Goal: Transaction & Acquisition: Obtain resource

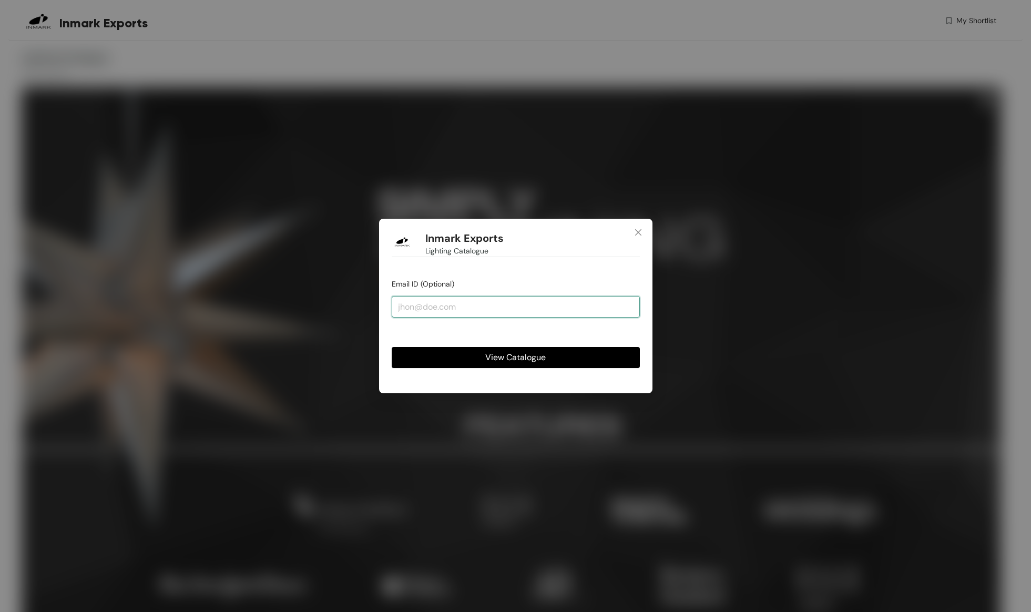
click at [427, 312] on input "email" at bounding box center [516, 306] width 248 height 21
type input "[EMAIL_ADDRESS][DOMAIN_NAME]"
click at [499, 362] on span "View Catalogue" at bounding box center [515, 357] width 60 height 13
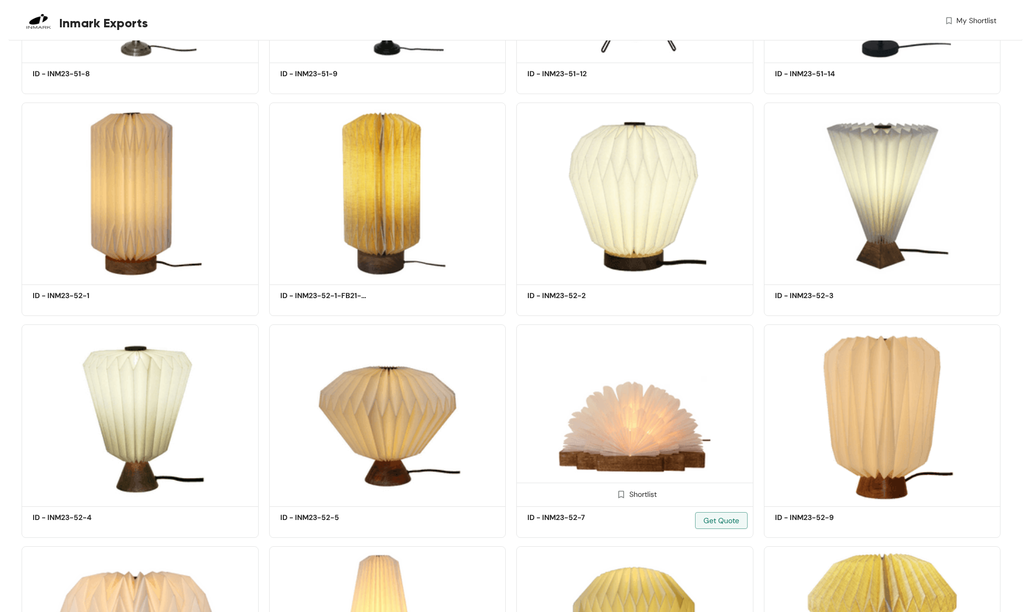
scroll to position [1228, 0]
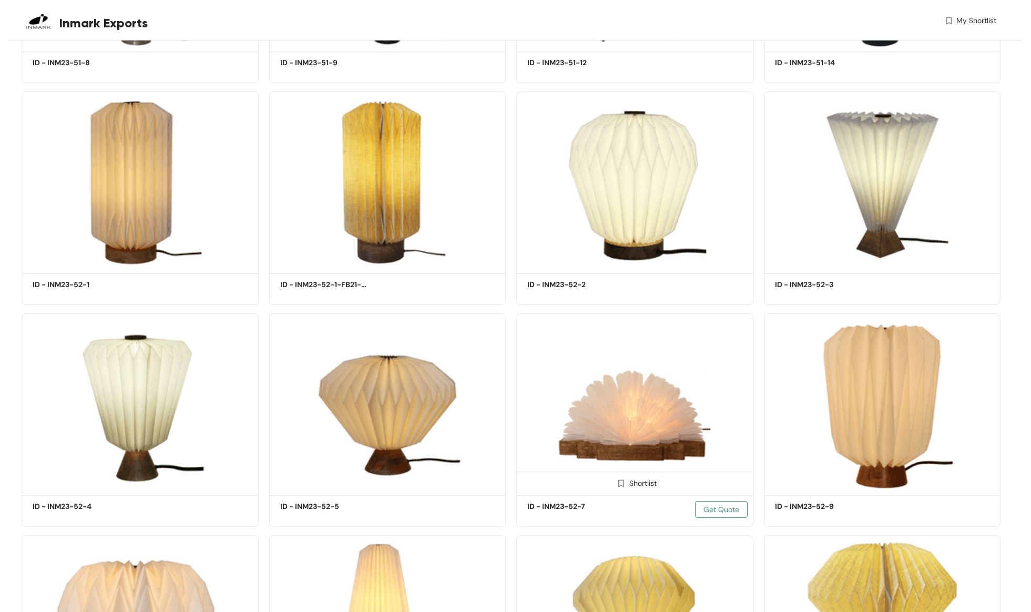
click at [723, 510] on span "Get Quote" at bounding box center [721, 509] width 36 height 12
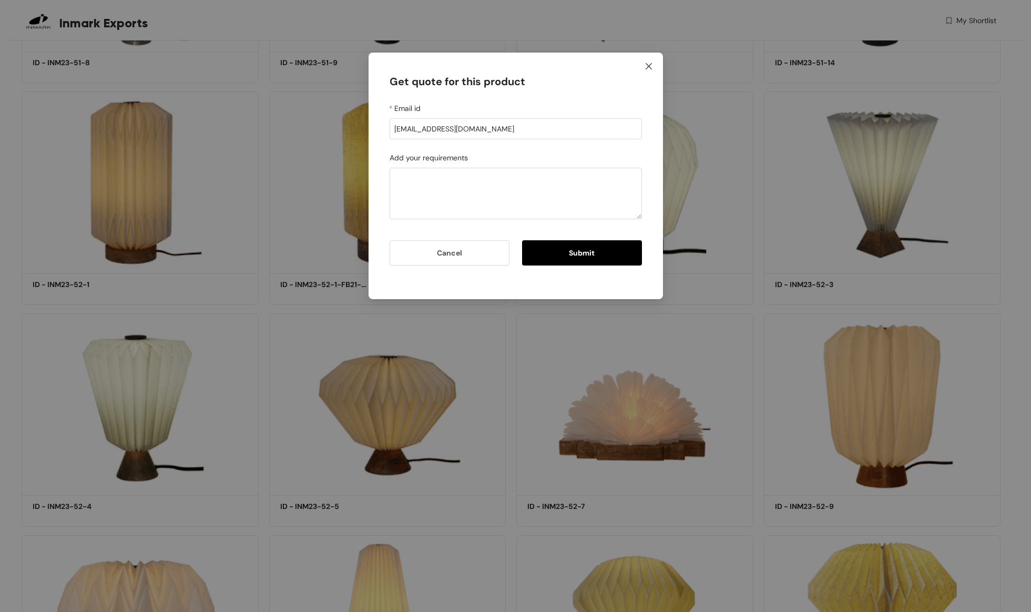
click at [647, 69] on icon "close" at bounding box center [648, 66] width 8 height 8
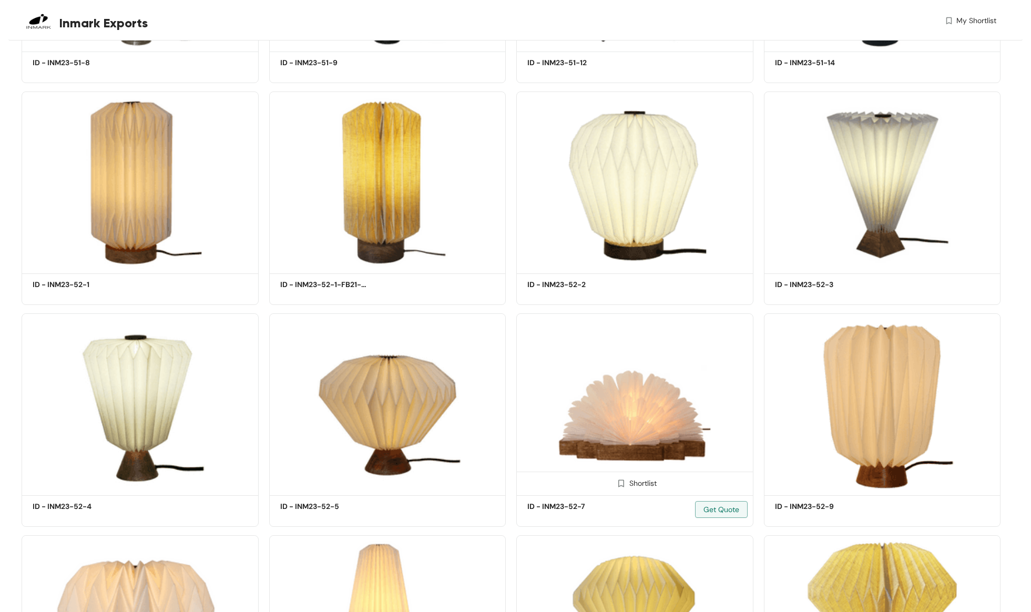
click at [621, 483] on img at bounding box center [621, 483] width 10 height 10
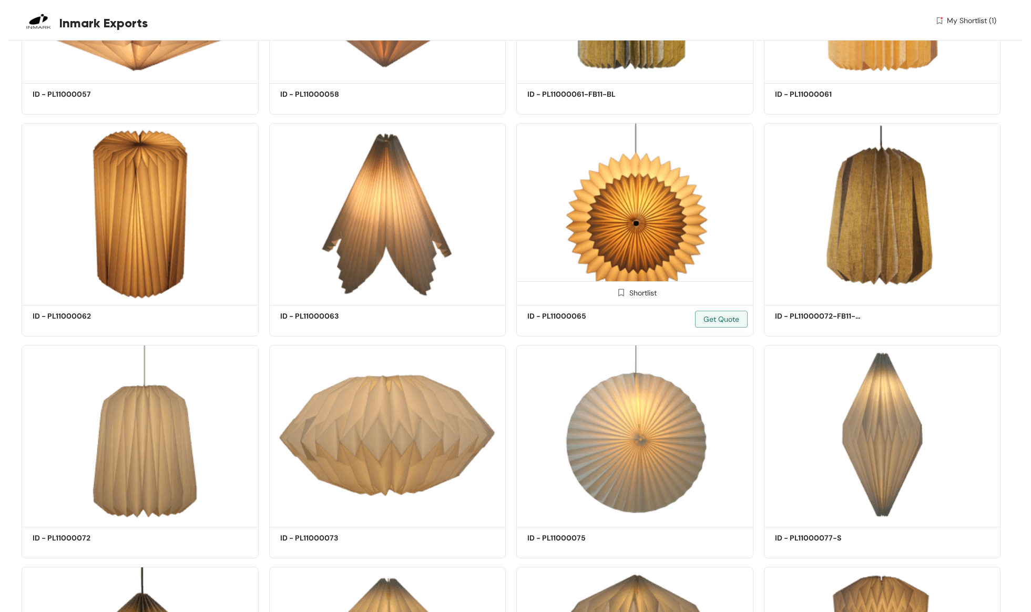
scroll to position [13177, 0]
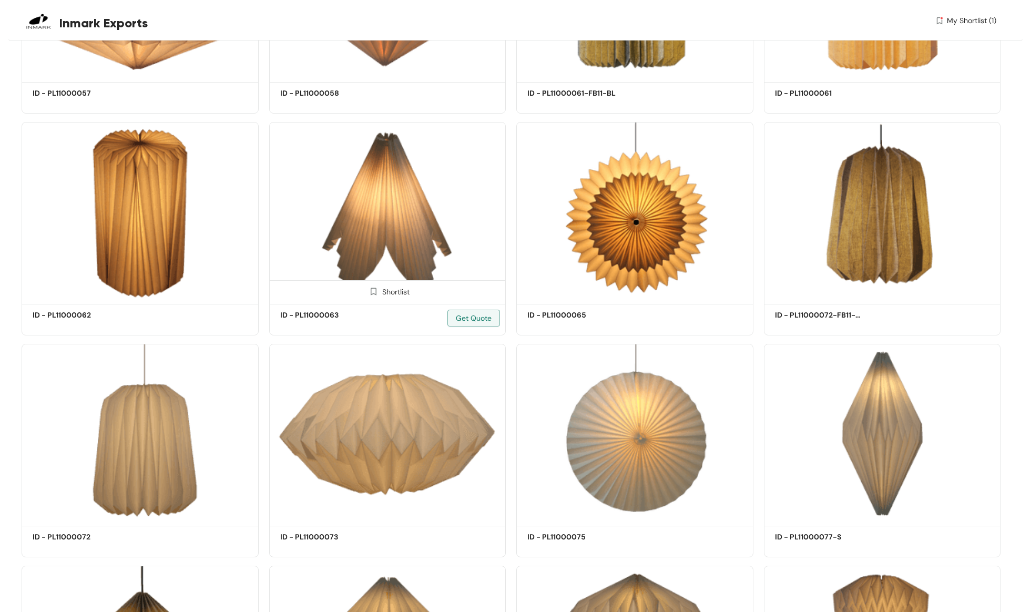
click at [372, 205] on img at bounding box center [387, 211] width 237 height 179
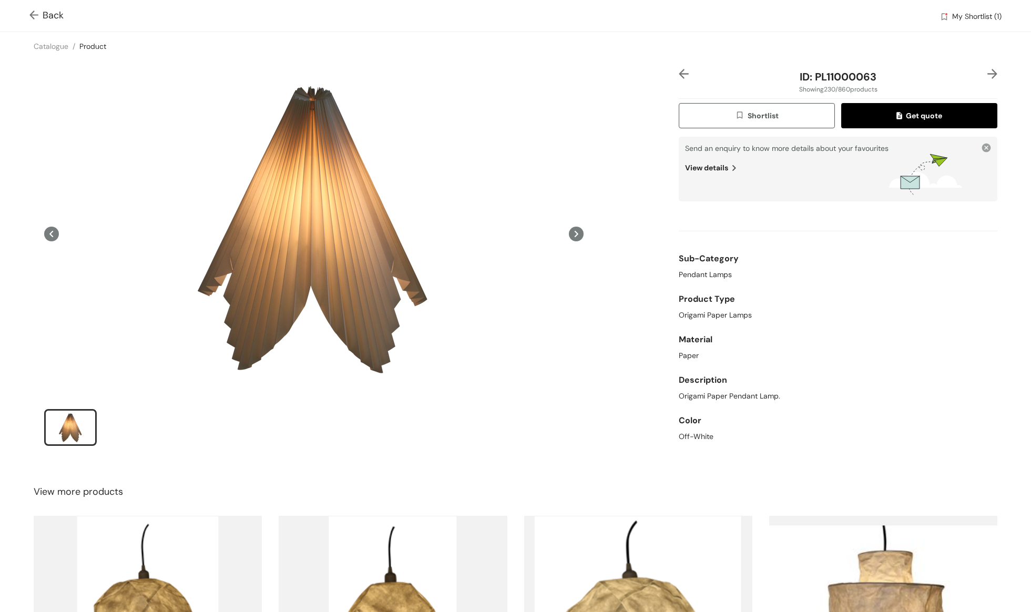
click at [580, 236] on icon at bounding box center [576, 233] width 15 height 15
click at [53, 21] on span "Back" at bounding box center [46, 15] width 34 height 14
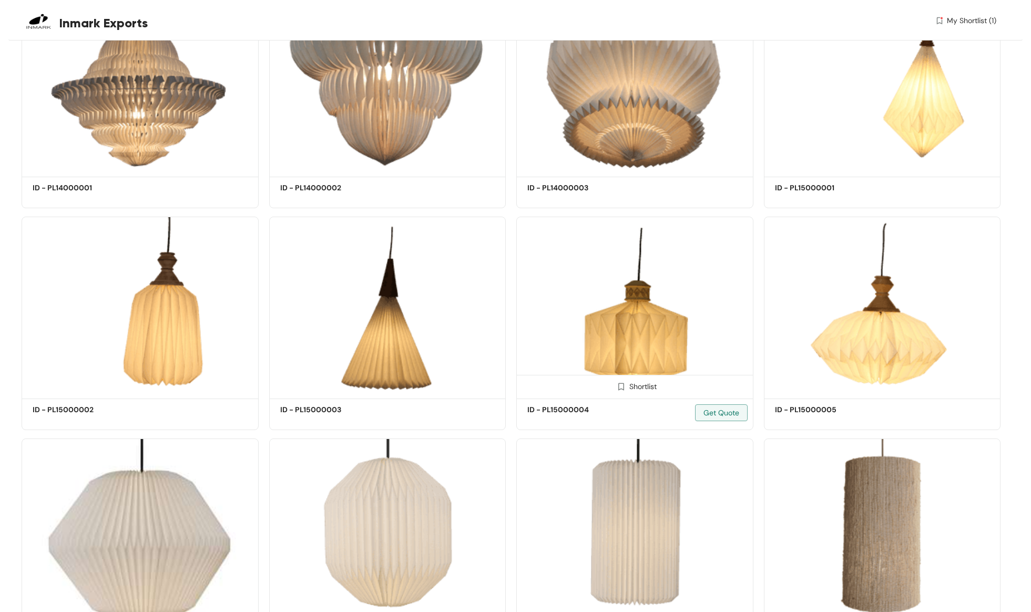
scroll to position [16854, 0]
click at [520, 438] on div "Shortlist ID - PL20000003 Get Quote" at bounding box center [634, 544] width 237 height 213
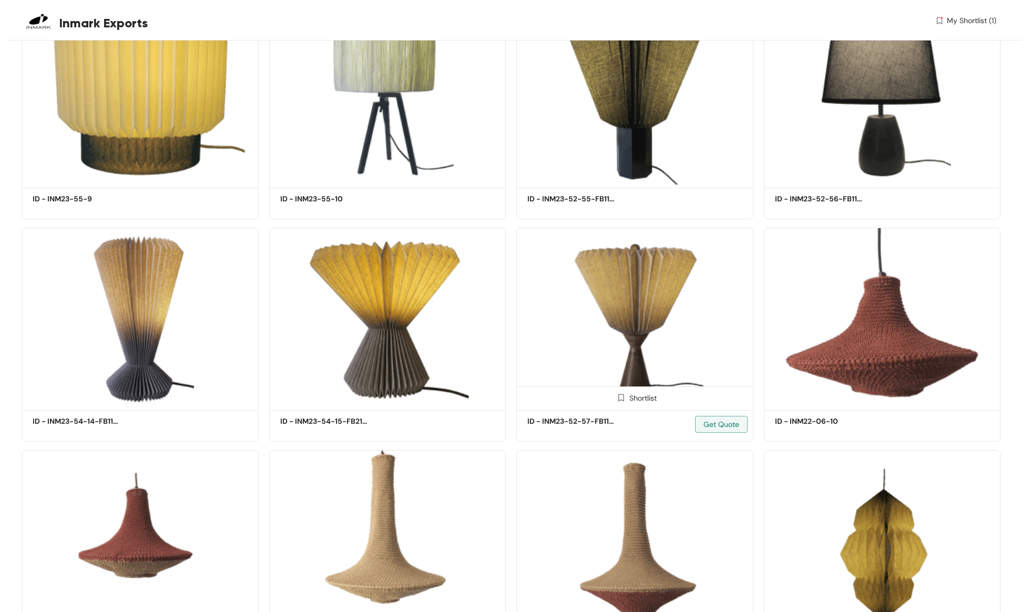
scroll to position [22388, 0]
click at [621, 392] on img at bounding box center [621, 397] width 10 height 10
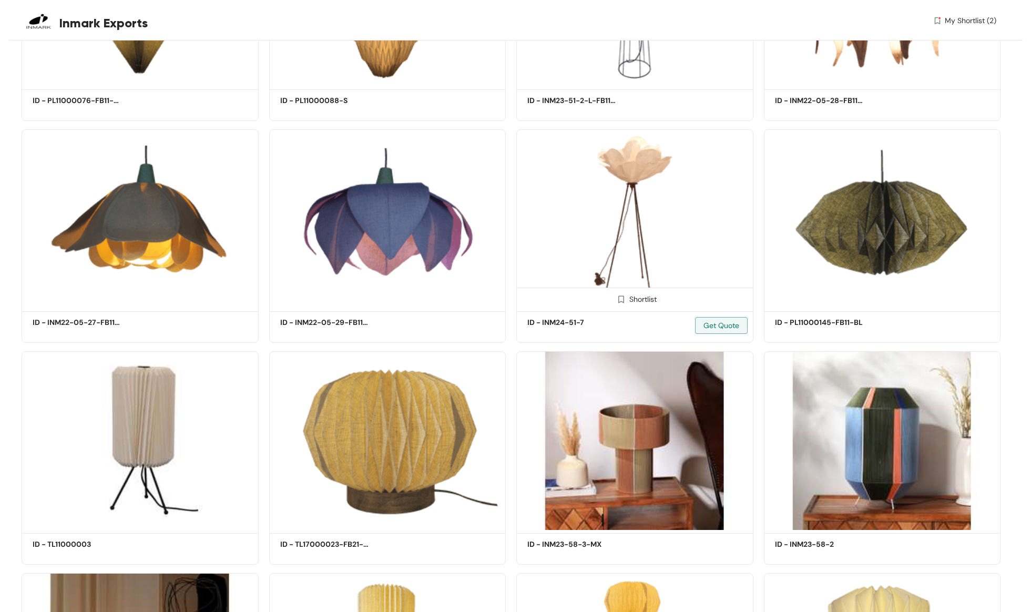
scroll to position [23366, 0]
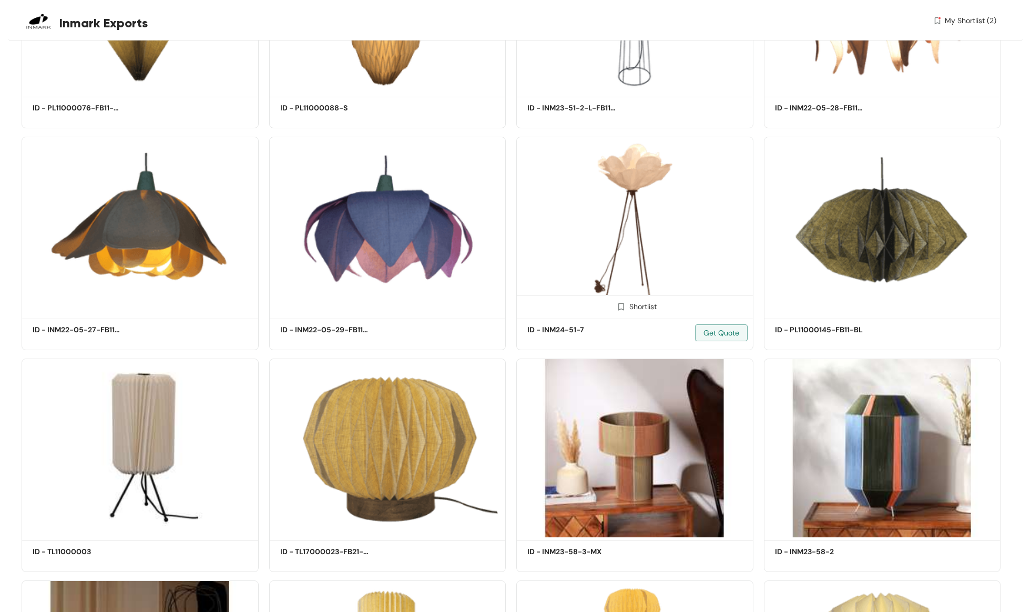
click at [621, 302] on img at bounding box center [621, 307] width 10 height 10
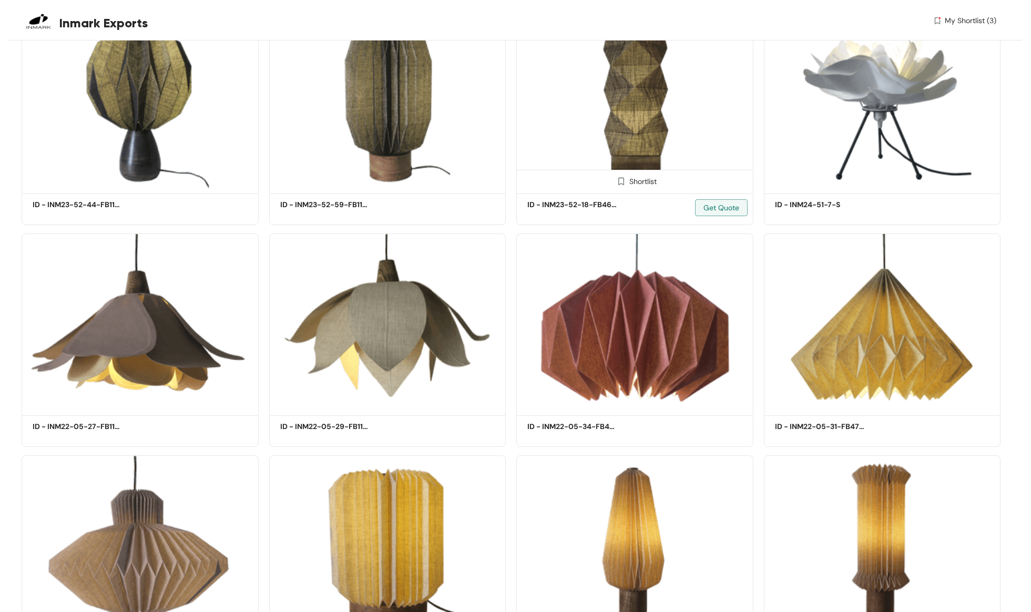
scroll to position [26375, 0]
click at [397, 397] on div "Shortlist" at bounding box center [387, 402] width 44 height 10
click at [867, 398] on img at bounding box center [868, 403] width 10 height 10
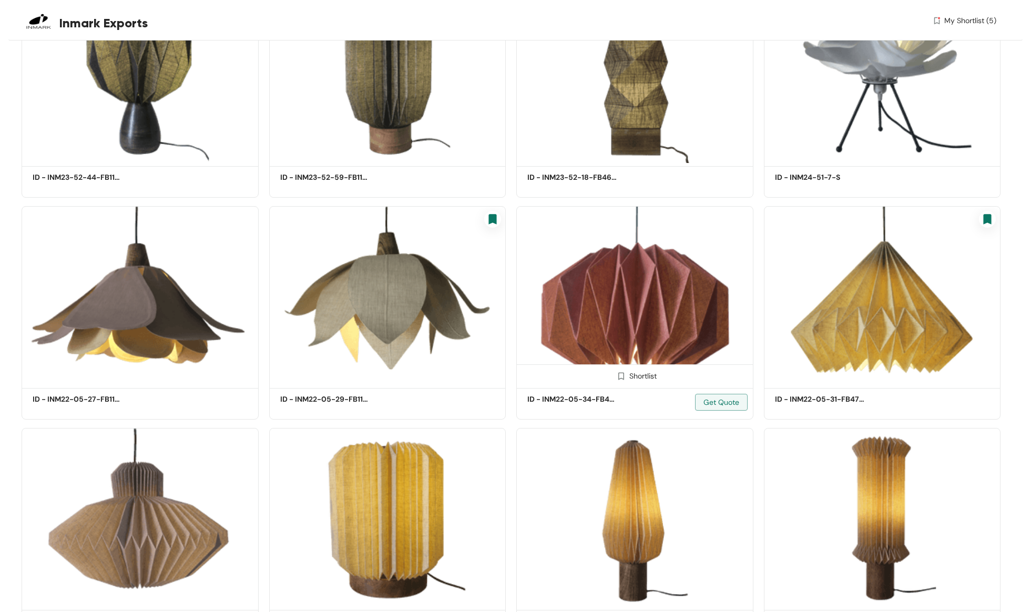
scroll to position [26404, 0]
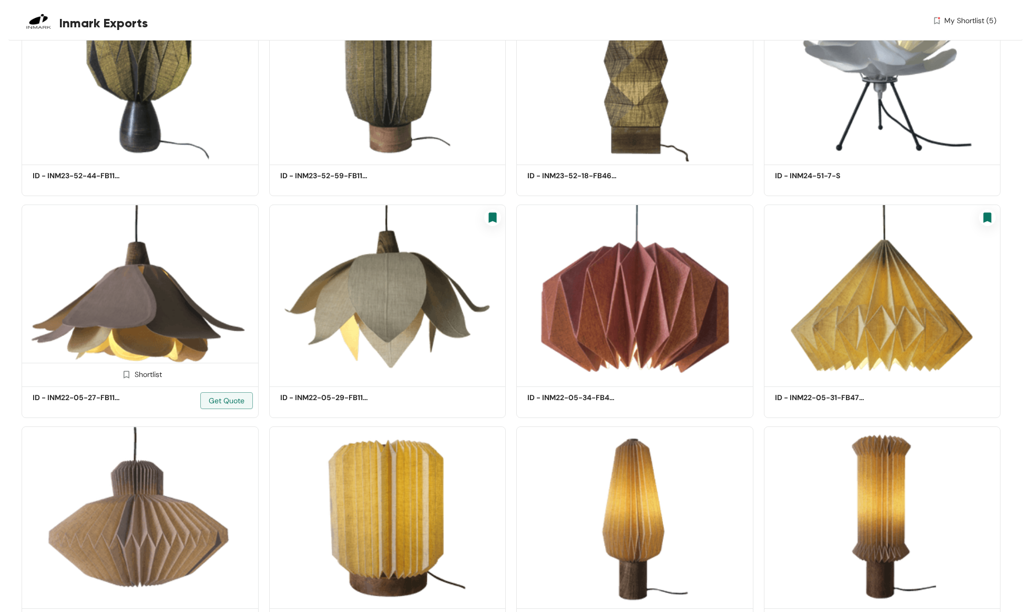
click at [126, 369] on img at bounding box center [126, 374] width 10 height 10
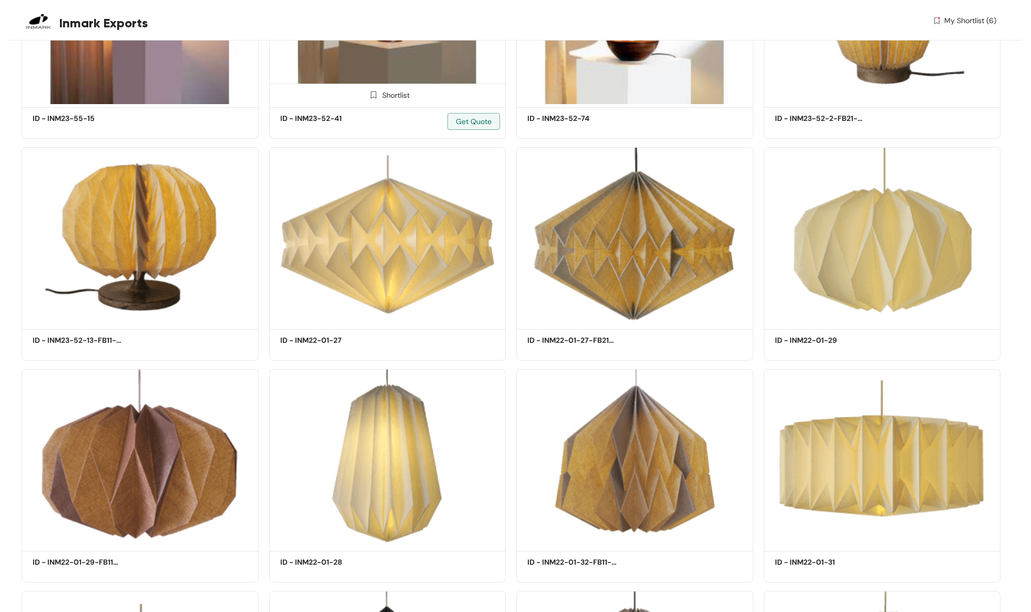
scroll to position [35115, 0]
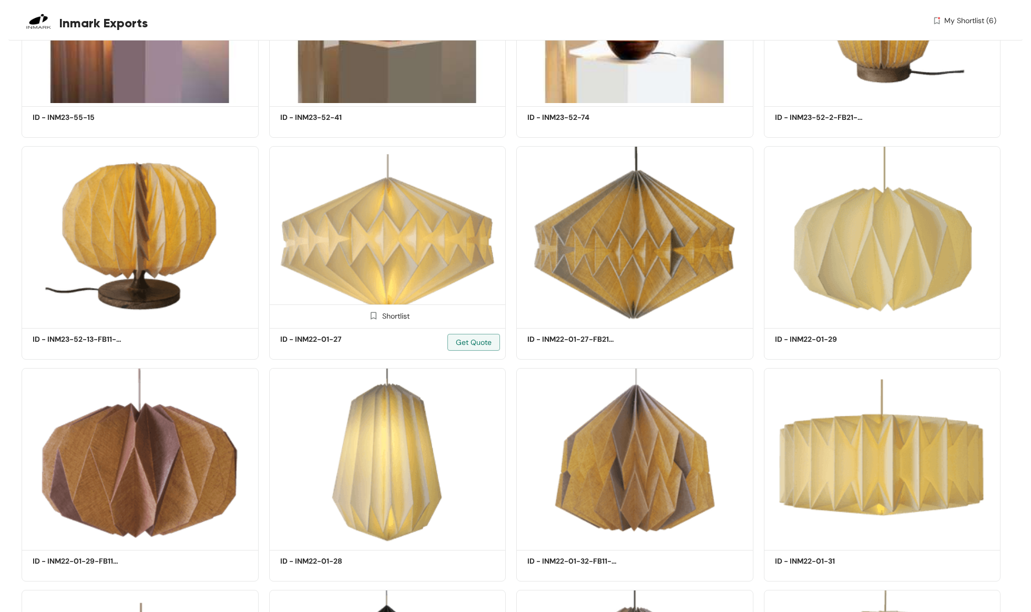
click at [326, 345] on div "ID - INM22-01-27 Get Quote" at bounding box center [324, 346] width 89 height 25
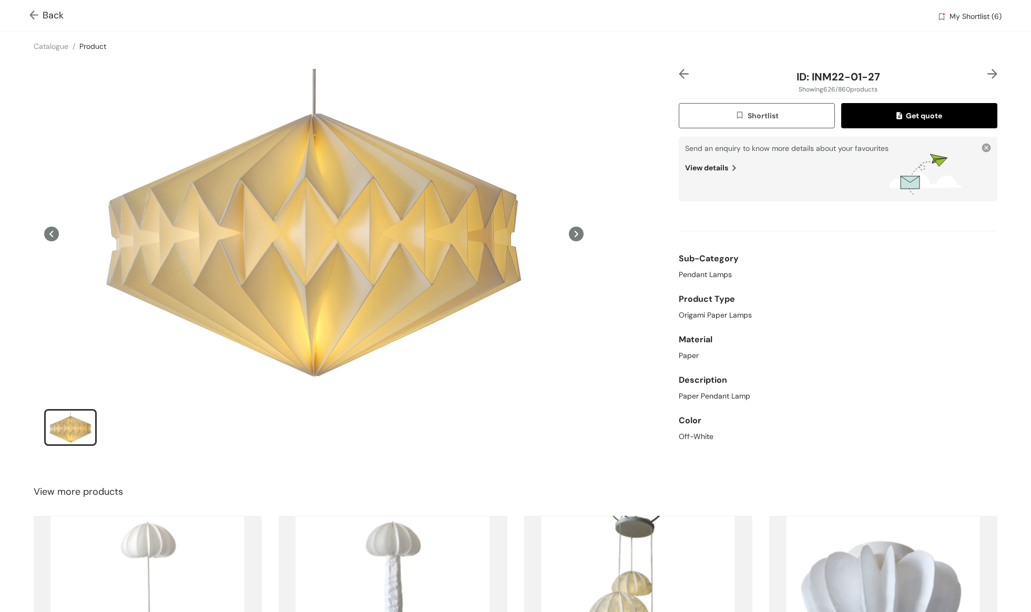
click at [50, 15] on span "Back" at bounding box center [46, 15] width 34 height 14
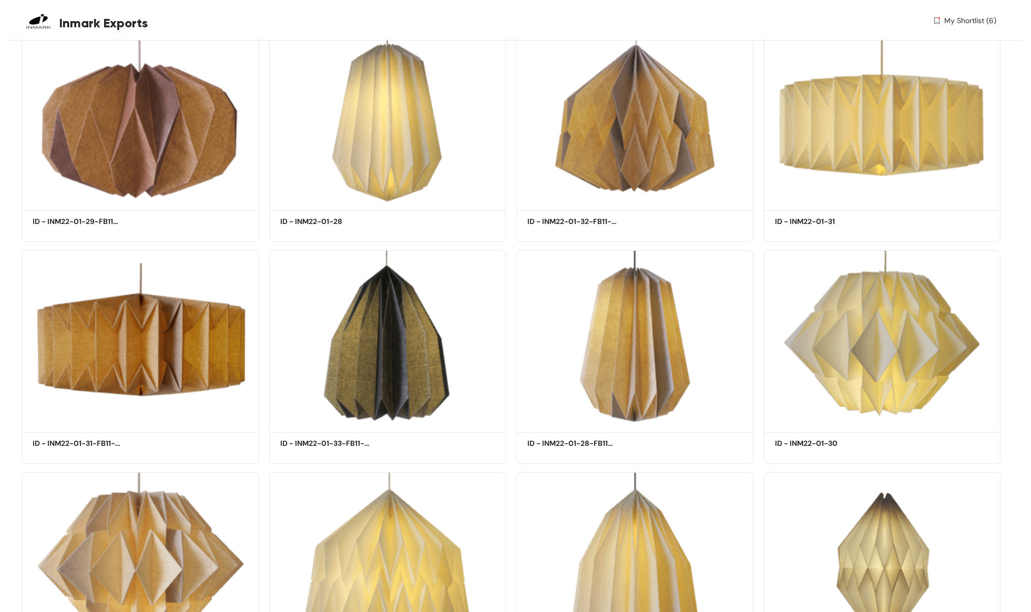
scroll to position [35259, 0]
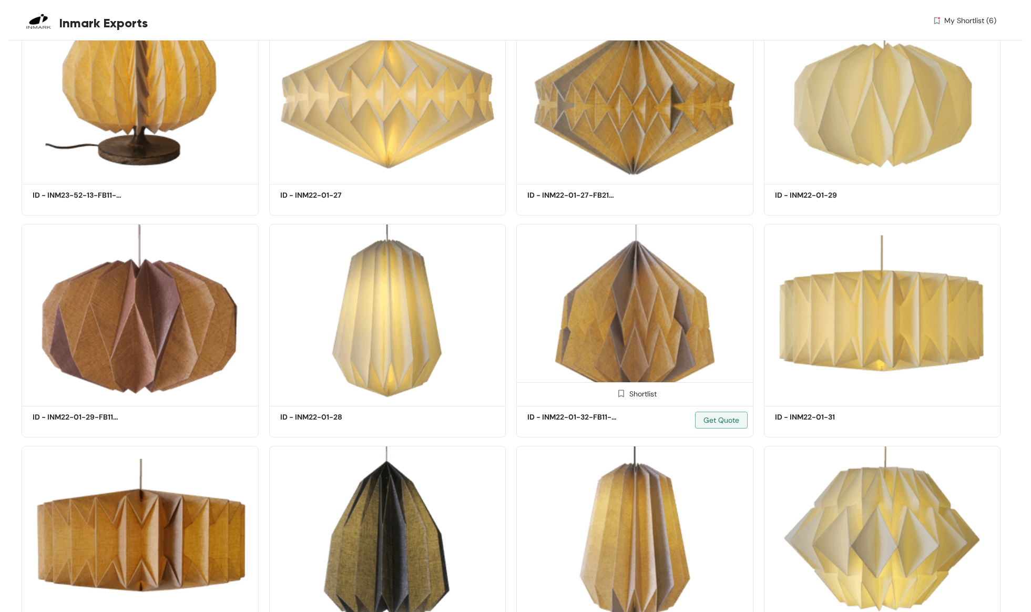
click at [636, 344] on img at bounding box center [634, 313] width 237 height 179
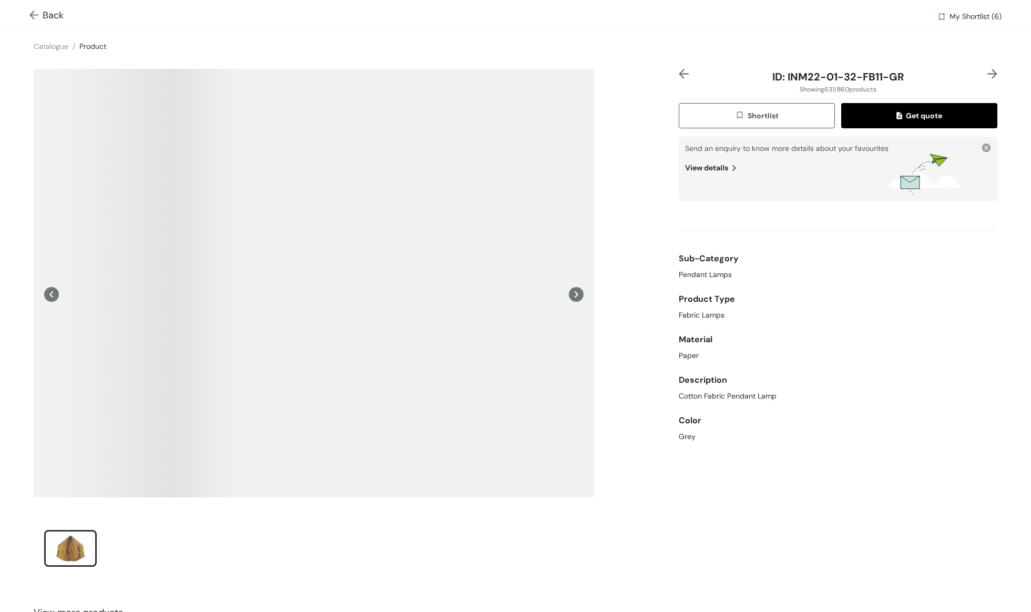
click at [741, 118] on img "button" at bounding box center [741, 116] width 13 height 12
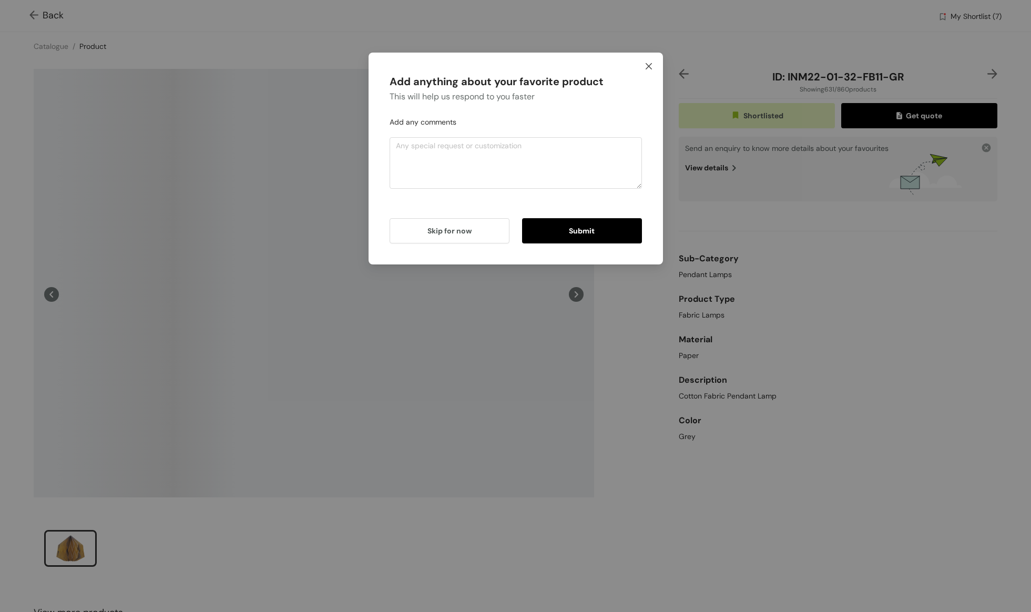
click at [651, 66] on icon "close" at bounding box center [648, 66] width 8 height 8
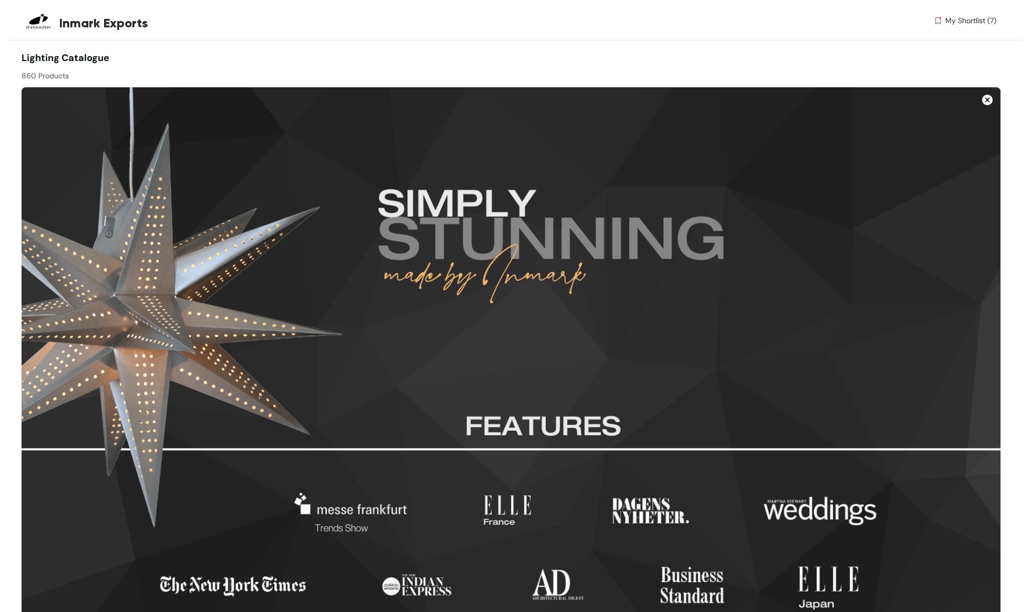
click at [572, 389] on img at bounding box center [511, 366] width 979 height 558
click at [573, 389] on img at bounding box center [511, 366] width 979 height 558
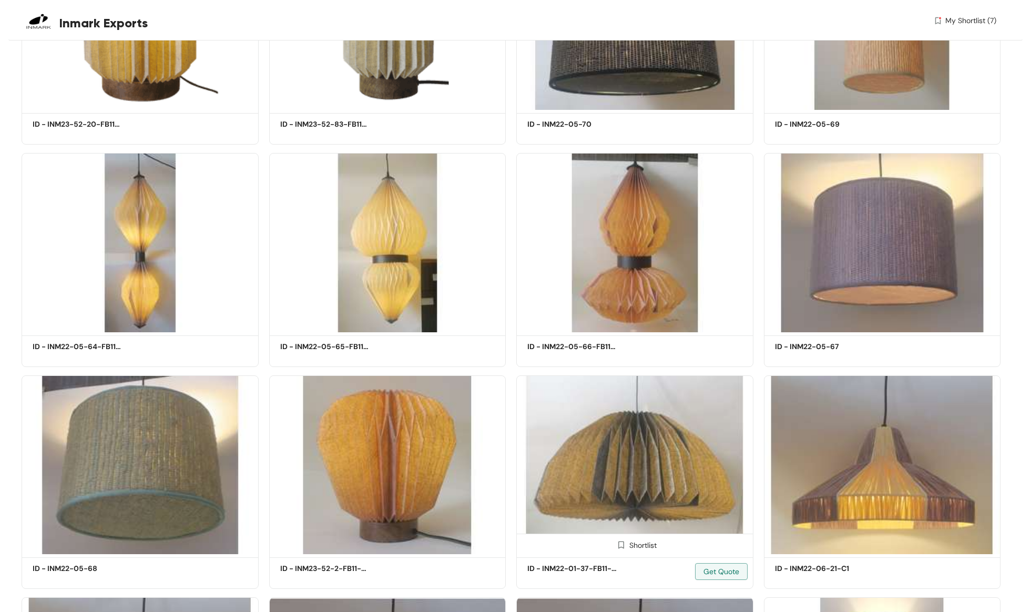
scroll to position [47529, 0]
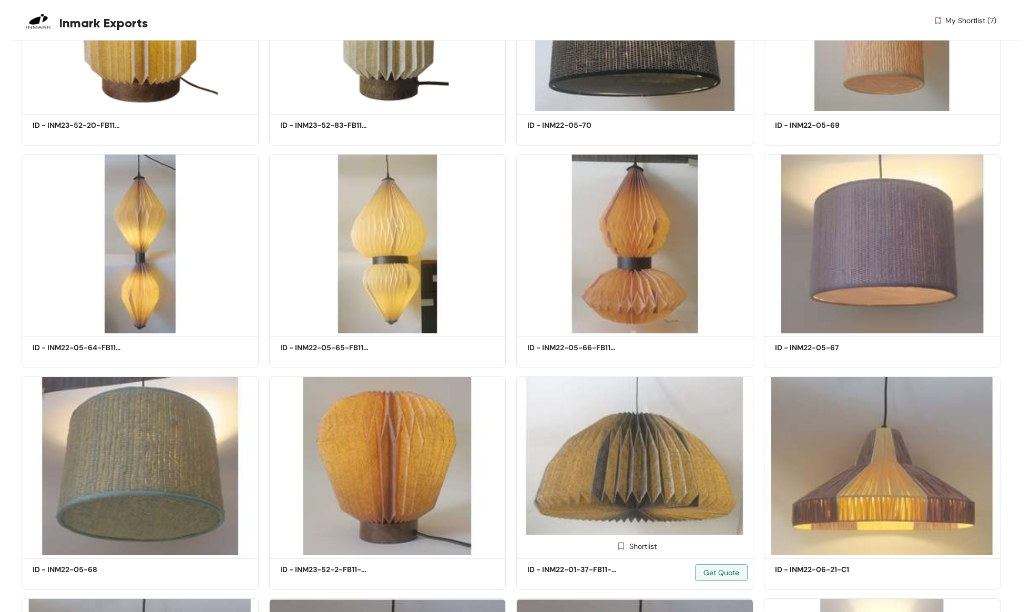
click at [621, 541] on img at bounding box center [621, 546] width 10 height 10
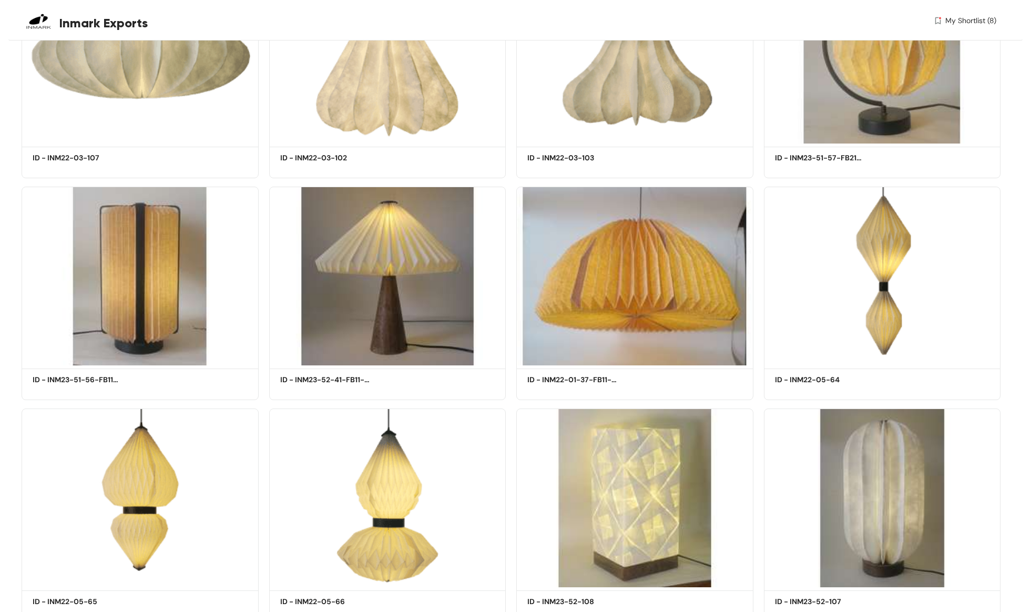
scroll to position [46605, 0]
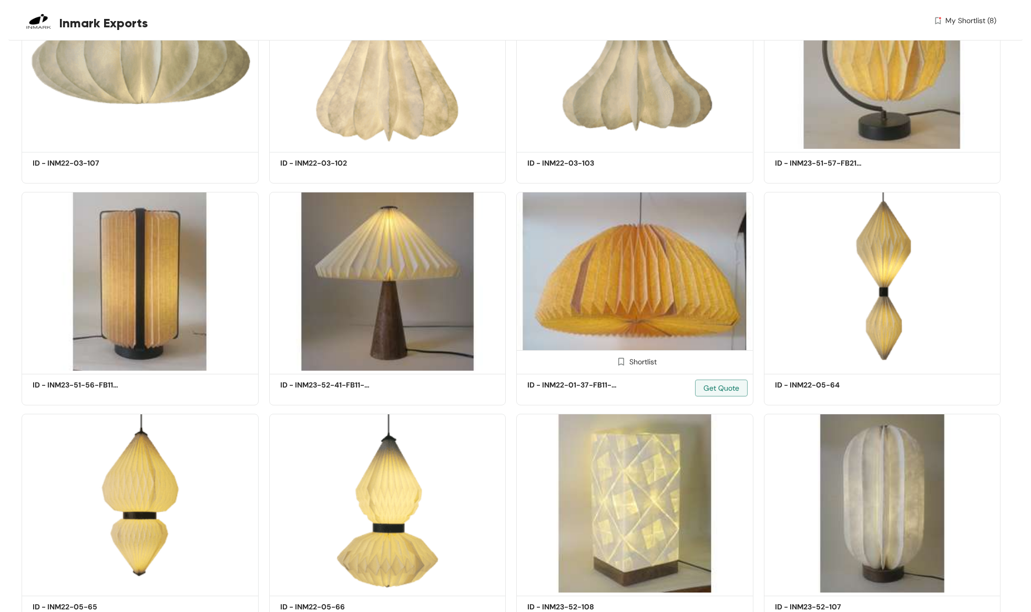
click at [620, 356] on img at bounding box center [621, 361] width 10 height 10
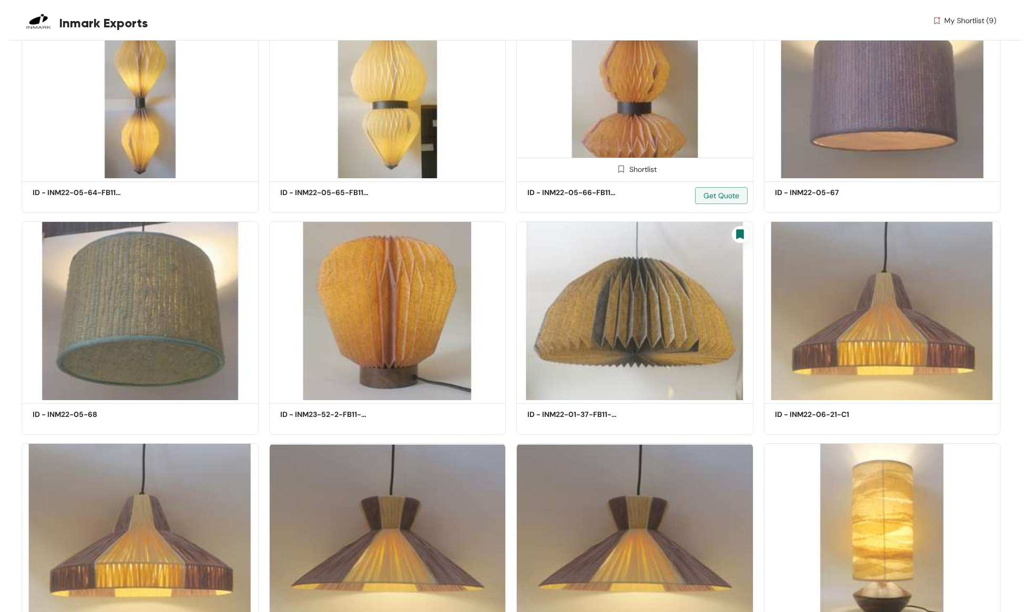
scroll to position [47686, 0]
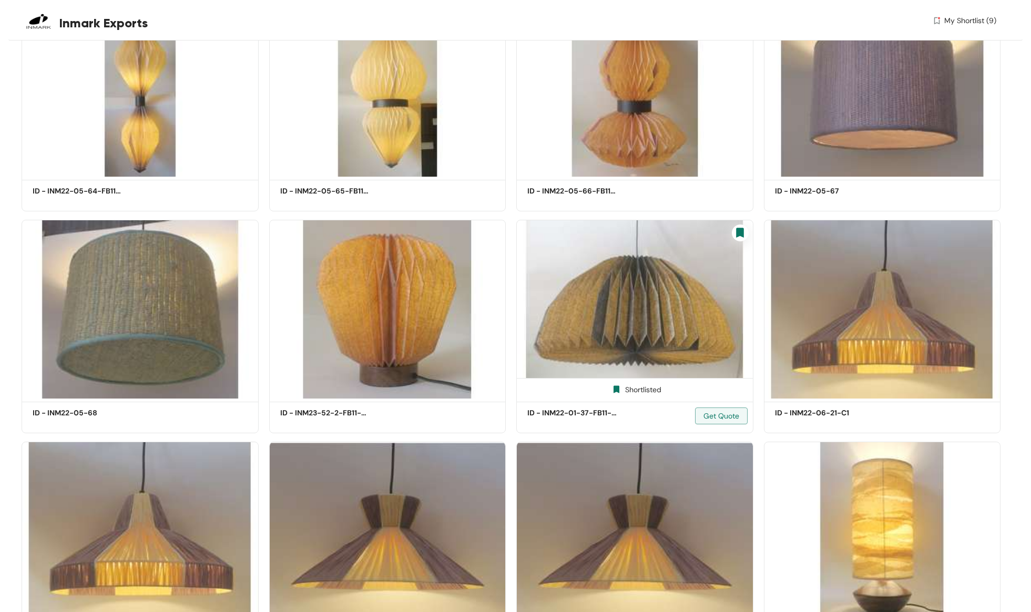
click at [740, 226] on img at bounding box center [740, 233] width 14 height 14
click at [616, 384] on img at bounding box center [616, 389] width 10 height 10
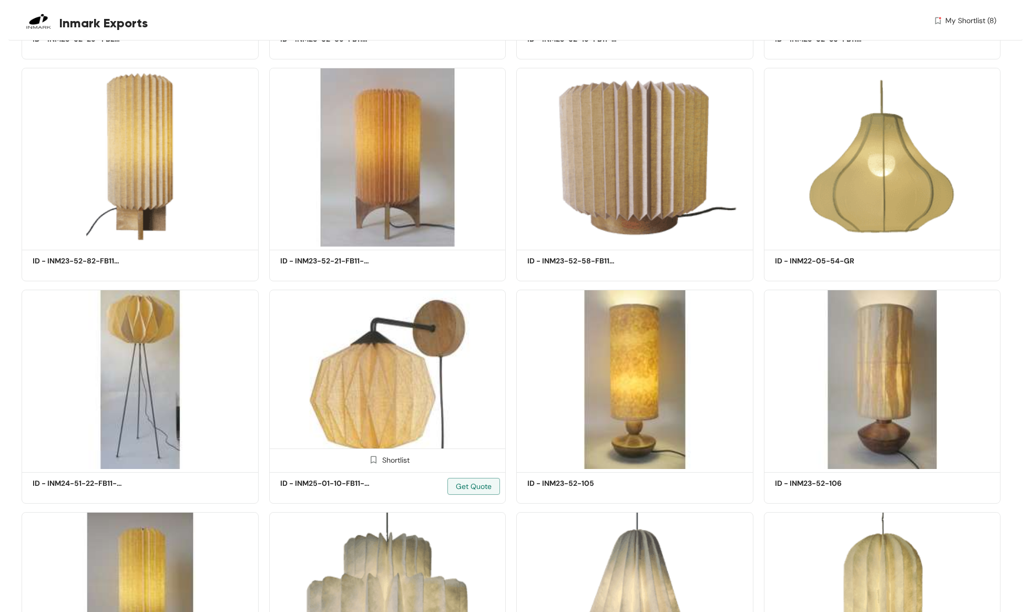
scroll to position [45840, 0]
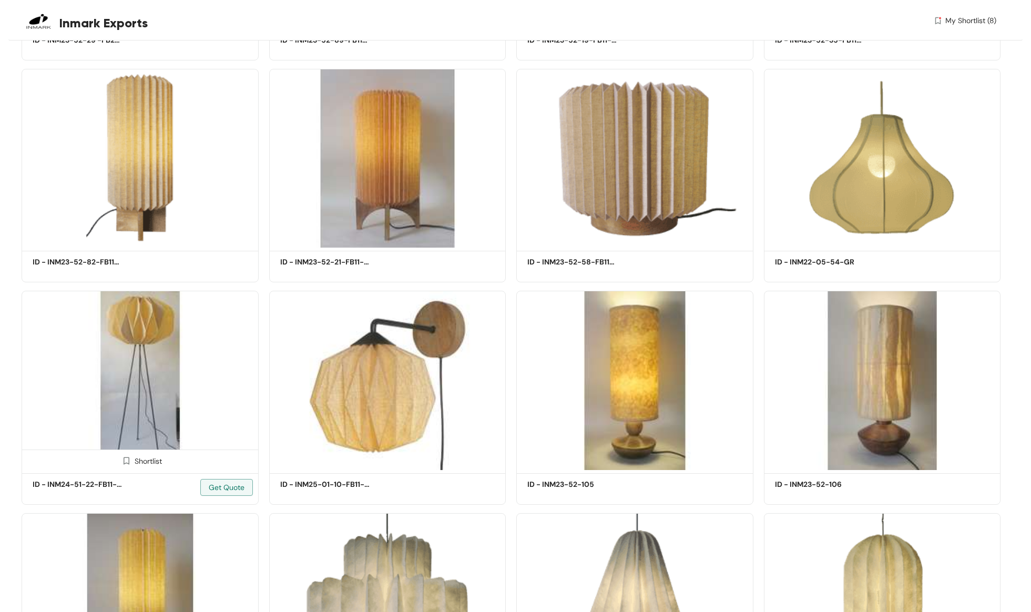
click at [127, 456] on img at bounding box center [126, 461] width 10 height 10
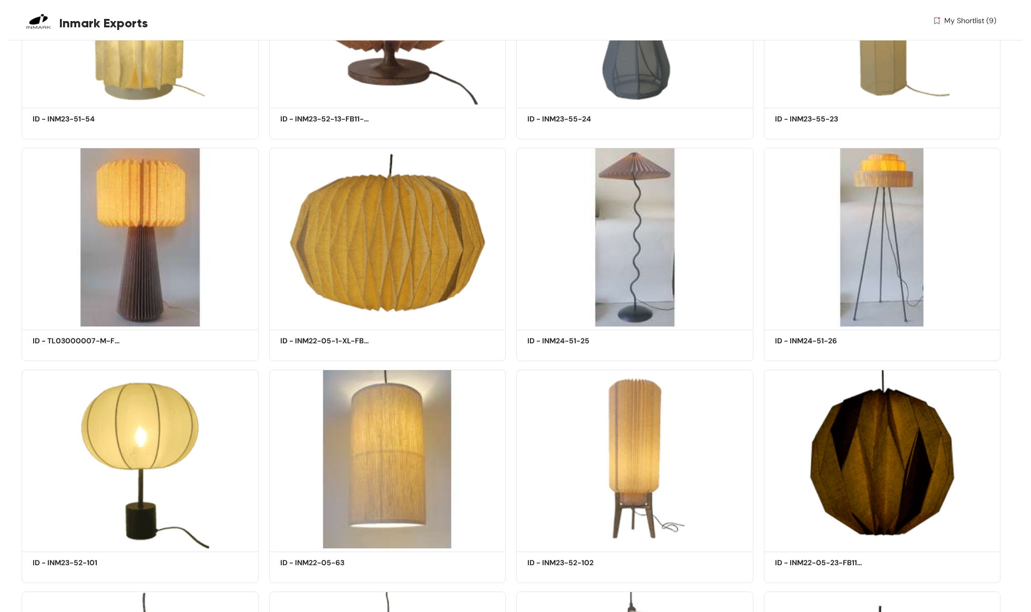
scroll to position [43542, 0]
